Goal: Information Seeking & Learning: Understand process/instructions

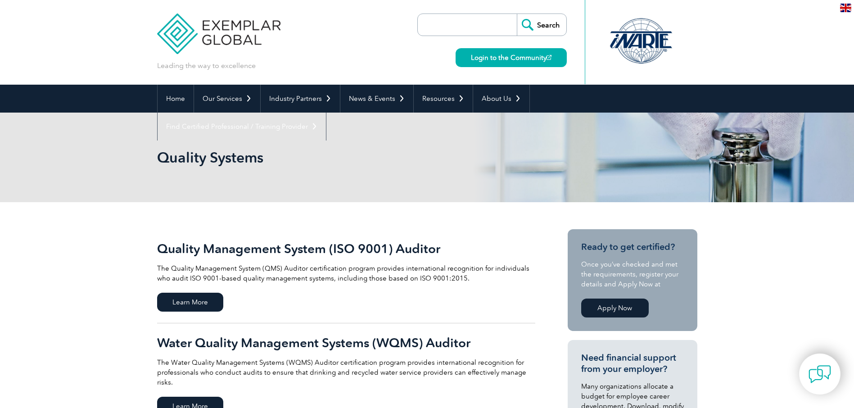
scroll to position [90, 0]
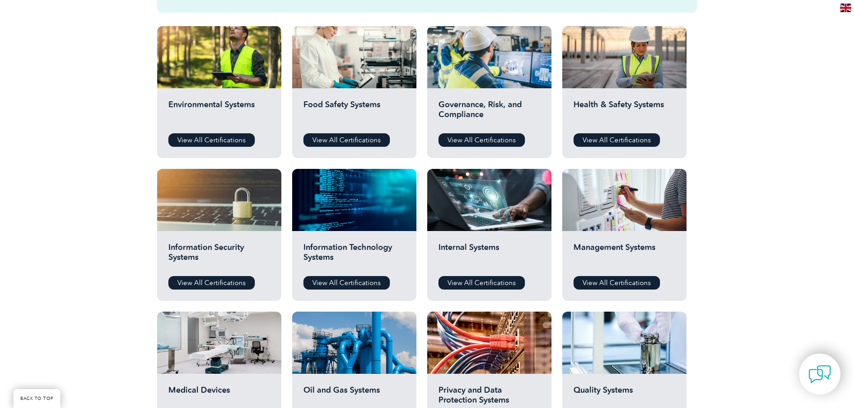
scroll to position [270, 0]
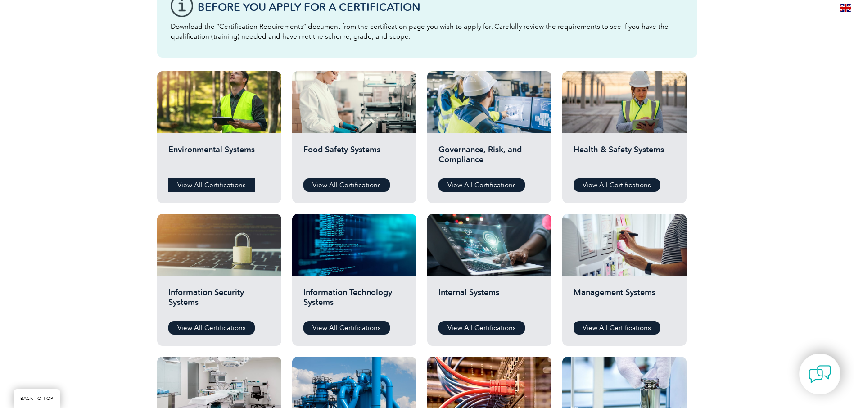
click at [215, 185] on link "View All Certifications" at bounding box center [211, 185] width 86 height 14
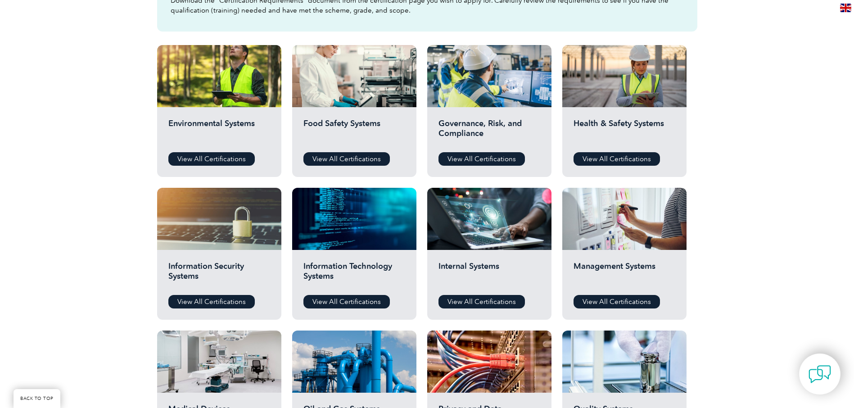
scroll to position [360, 0]
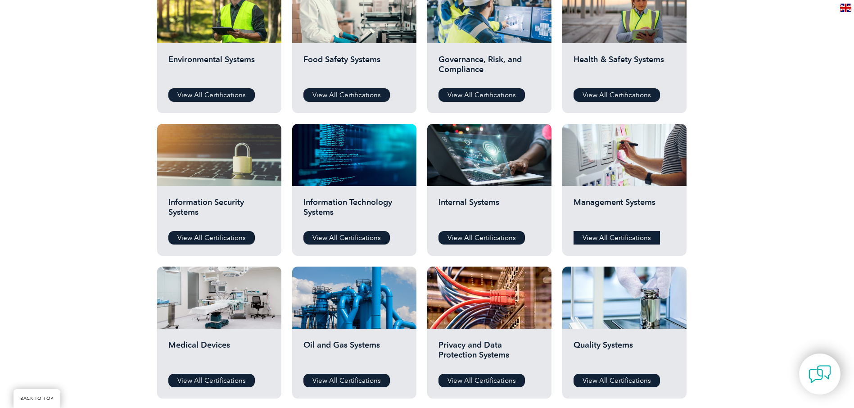
click at [597, 235] on link "View All Certifications" at bounding box center [617, 238] width 86 height 14
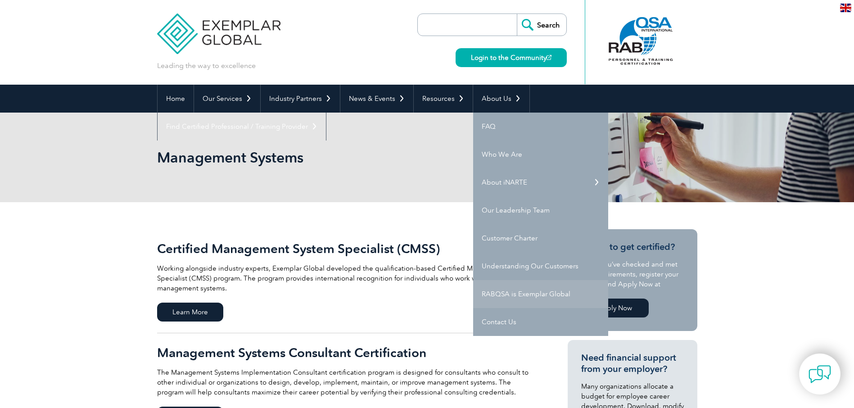
click at [526, 290] on link "RABQSA is Exemplar Global" at bounding box center [540, 294] width 135 height 28
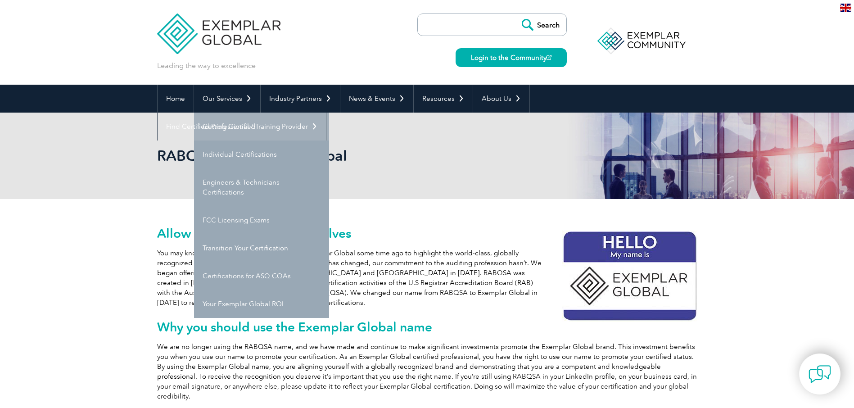
click at [240, 124] on link "Getting Certified" at bounding box center [261, 127] width 135 height 28
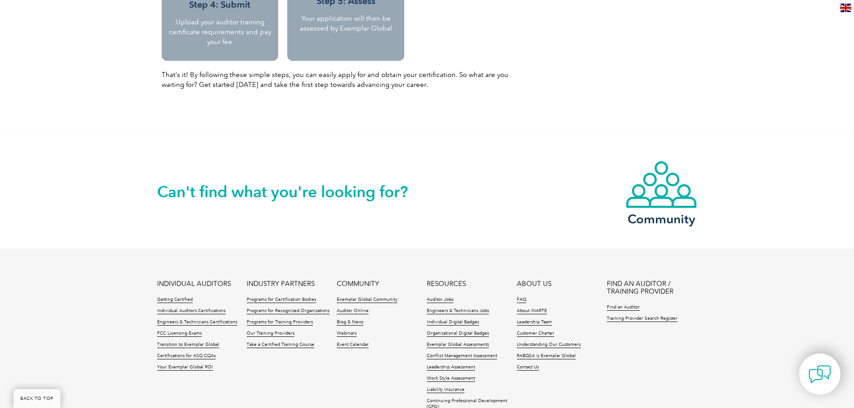
scroll to position [1167, 0]
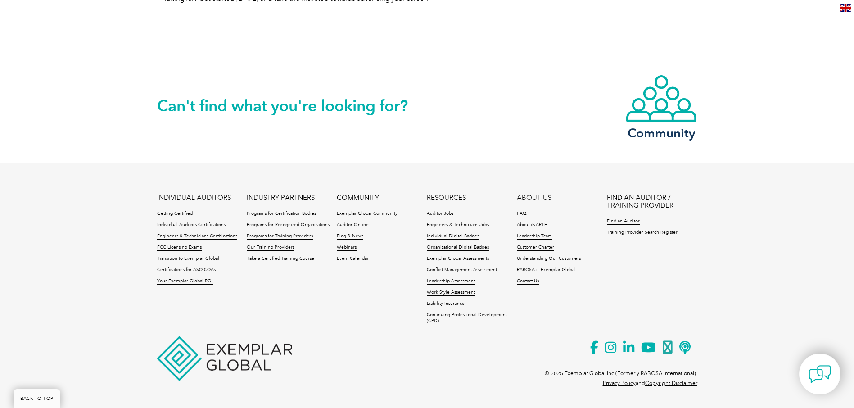
click at [523, 214] on link "FAQ" at bounding box center [521, 214] width 9 height 6
